Goal: Task Accomplishment & Management: Manage account settings

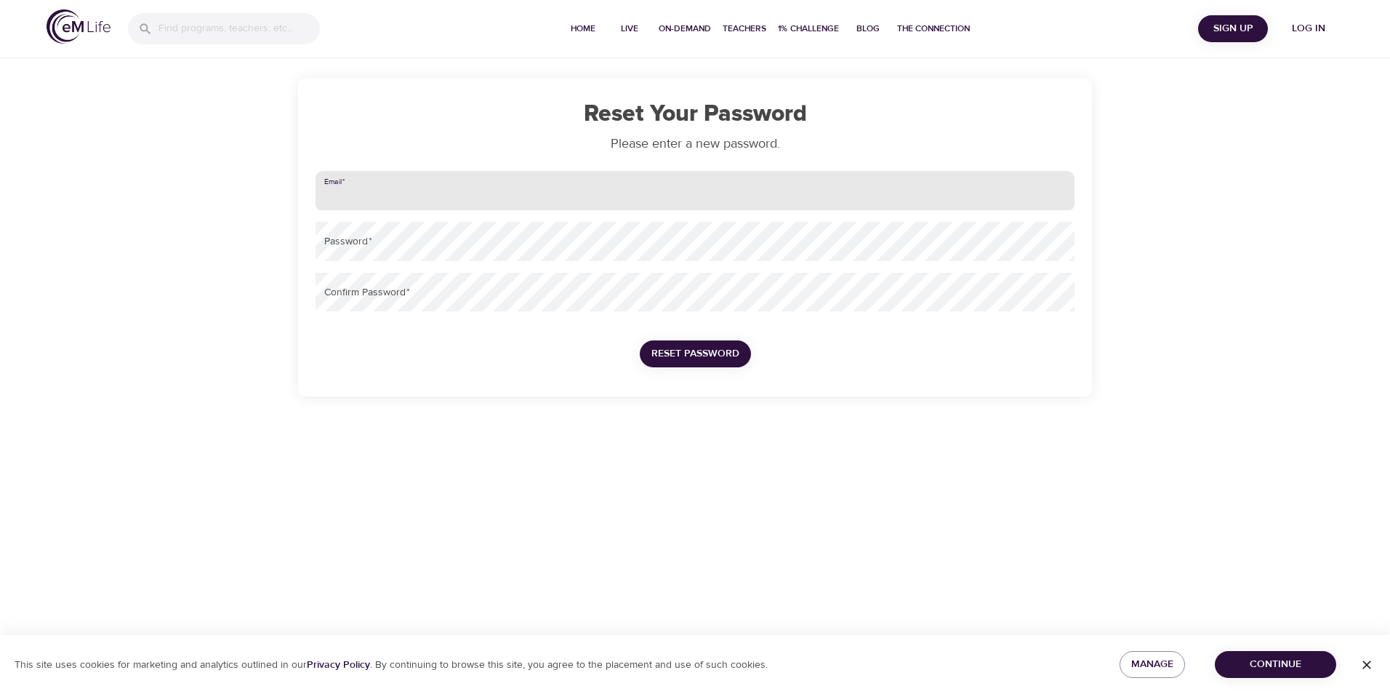
click at [662, 191] on input "email" at bounding box center [695, 190] width 759 height 39
click at [640, 340] on button "Reset Password" at bounding box center [695, 353] width 111 height 27
type input "[EMAIL_ADDRESS][DOMAIN_NAME]"
click at [640, 340] on button "Reset Password" at bounding box center [695, 353] width 111 height 27
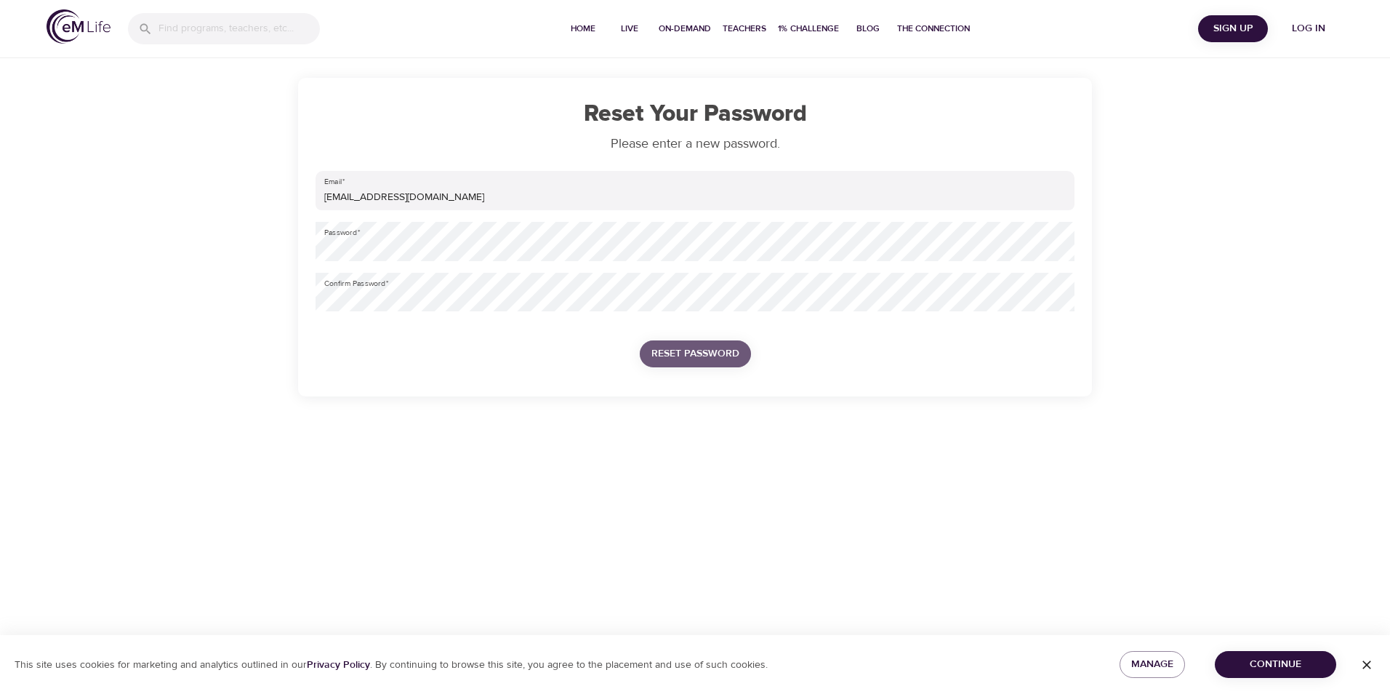
click at [667, 349] on span "Reset Password" at bounding box center [696, 354] width 88 height 18
click at [804, 351] on span "Reset Password" at bounding box center [776, 354] width 88 height 18
